Goal: Check status: Check status

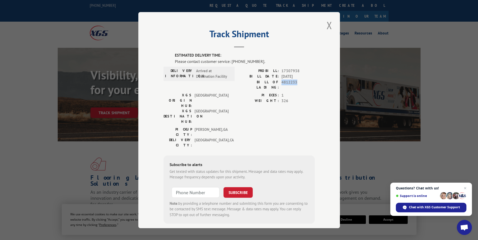
drag, startPoint x: 279, startPoint y: 81, endPoint x: 296, endPoint y: 82, distance: 17.2
click at [296, 82] on div "BILL OF LADING: 4812233" at bounding box center [277, 84] width 76 height 11
copy span "4812233"
click at [328, 26] on button "Close modal" at bounding box center [329, 25] width 9 height 14
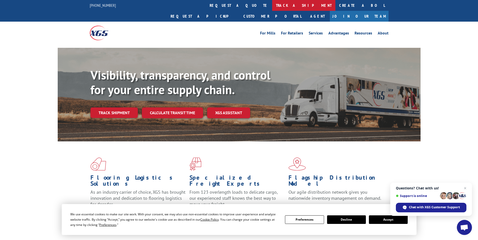
click at [272, 6] on link "track a shipment" at bounding box center [303, 5] width 63 height 11
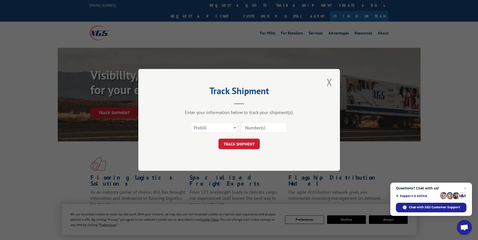
click at [202, 122] on div "Select category... Probill BOL PO" at bounding box center [214, 128] width 46 height 12
click at [200, 128] on select "Select category... Probill BOL PO" at bounding box center [214, 128] width 46 height 11
select select "bol"
click at [191, 123] on select "Select category... Probill BOL PO" at bounding box center [214, 128] width 46 height 11
click at [267, 125] on input at bounding box center [264, 128] width 46 height 11
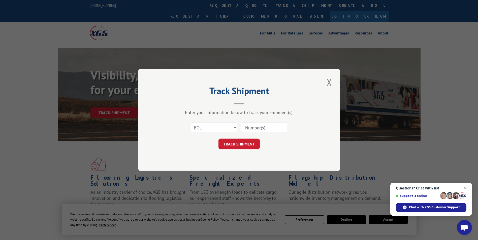
paste input "4812233"
type input "4812233"
click at [242, 146] on button "TRACK SHIPMENT" at bounding box center [238, 144] width 41 height 11
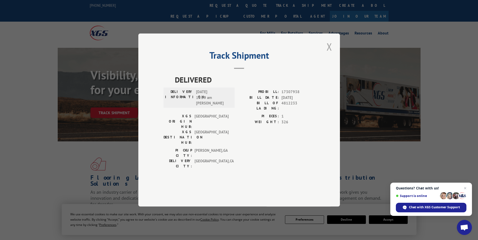
click at [330, 54] on button "Close modal" at bounding box center [329, 47] width 9 height 14
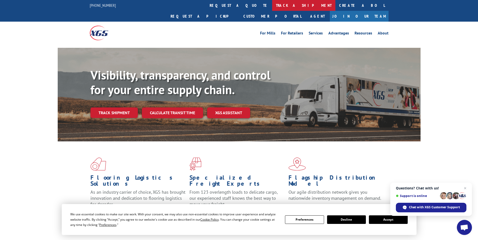
click at [272, 1] on link "track a shipment" at bounding box center [303, 5] width 63 height 11
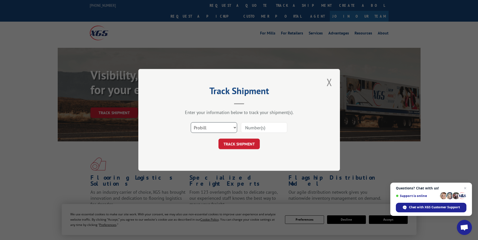
click at [207, 127] on select "Select category... Probill BOL PO" at bounding box center [214, 128] width 46 height 11
select select "bol"
click at [191, 123] on select "Select category... Probill BOL PO" at bounding box center [214, 128] width 46 height 11
click at [251, 127] on input at bounding box center [264, 128] width 46 height 11
paste input "5946103"
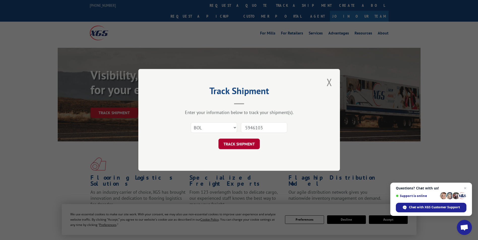
type input "5946103"
click at [240, 143] on button "TRACK SHIPMENT" at bounding box center [238, 144] width 41 height 11
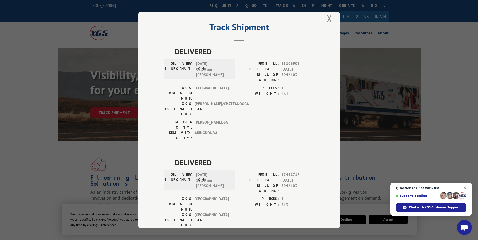
scroll to position [11, 0]
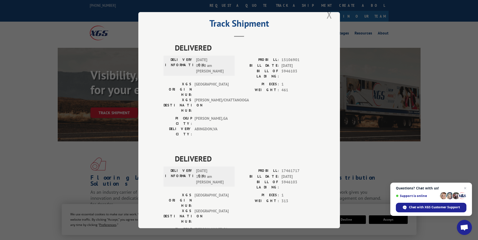
click at [328, 15] on button "Close modal" at bounding box center [329, 15] width 9 height 14
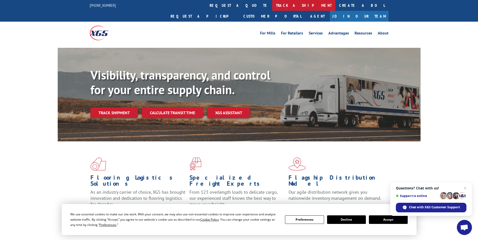
click at [272, 5] on link "track a shipment" at bounding box center [303, 5] width 63 height 11
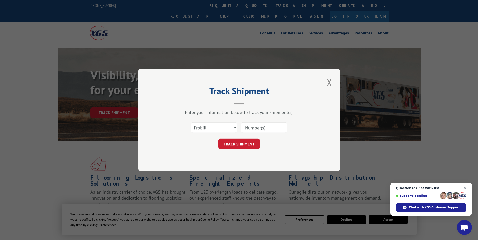
scroll to position [0, 0]
click at [213, 127] on select "Select category... Probill BOL PO" at bounding box center [214, 128] width 46 height 11
select select "bol"
click at [191, 123] on select "Select category... Probill BOL PO" at bounding box center [214, 128] width 46 height 11
click at [249, 128] on input at bounding box center [264, 128] width 46 height 11
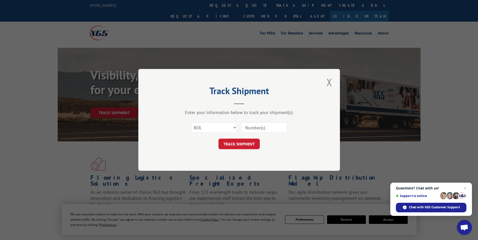
paste input "4879646"
type input "4879646"
click at [243, 141] on button "TRACK SHIPMENT" at bounding box center [238, 144] width 41 height 11
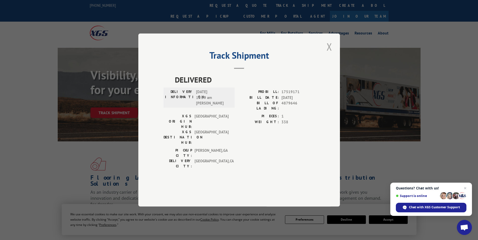
click at [330, 54] on button "Close modal" at bounding box center [329, 47] width 9 height 14
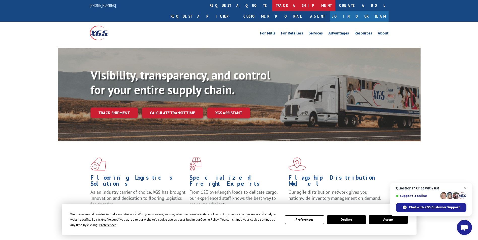
click at [272, 7] on link "track a shipment" at bounding box center [303, 5] width 63 height 11
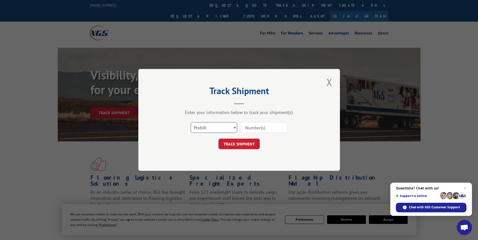
click at [211, 130] on select "Select category... Probill BOL PO" at bounding box center [214, 128] width 46 height 11
select select "bol"
click at [191, 123] on select "Select category... Probill BOL PO" at bounding box center [214, 128] width 46 height 11
click at [251, 128] on input at bounding box center [264, 128] width 46 height 11
paste input "4818981"
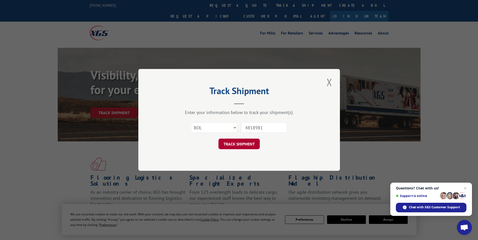
type input "4818981"
click at [239, 144] on button "TRACK SHIPMENT" at bounding box center [238, 144] width 41 height 11
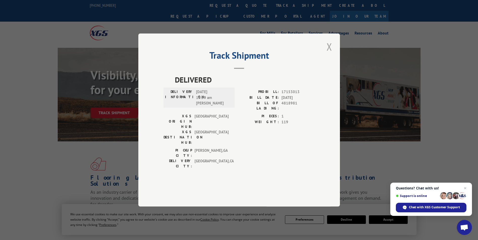
click at [327, 54] on button "Close modal" at bounding box center [329, 47] width 9 height 14
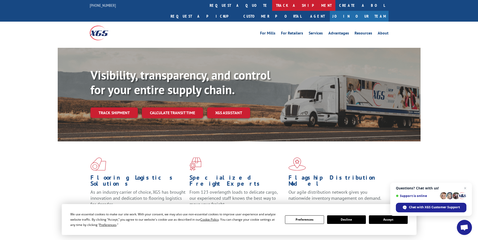
click at [272, 5] on link "track a shipment" at bounding box center [303, 5] width 63 height 11
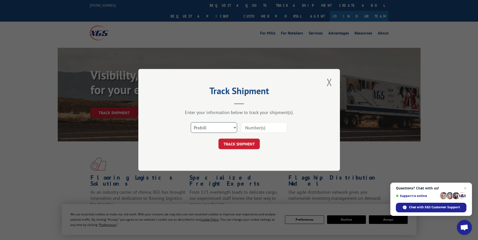
click at [224, 124] on select "Select category... Probill BOL PO" at bounding box center [214, 128] width 46 height 11
select select "bol"
click at [191, 123] on select "Select category... Probill BOL PO" at bounding box center [214, 128] width 46 height 11
drag, startPoint x: 269, startPoint y: 124, endPoint x: 260, endPoint y: 130, distance: 11.2
click at [264, 127] on input at bounding box center [264, 128] width 46 height 11
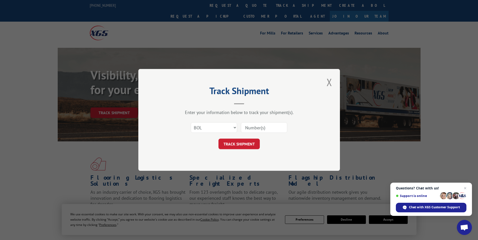
paste input "5942983"
type input "5942983"
click at [237, 144] on button "TRACK SHIPMENT" at bounding box center [238, 144] width 41 height 11
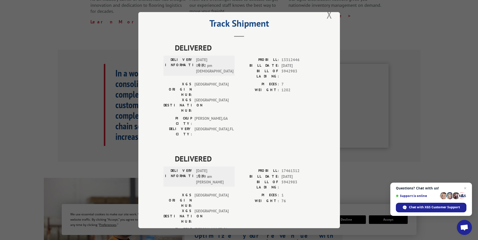
scroll to position [227, 0]
